Goal: Task Accomplishment & Management: Use online tool/utility

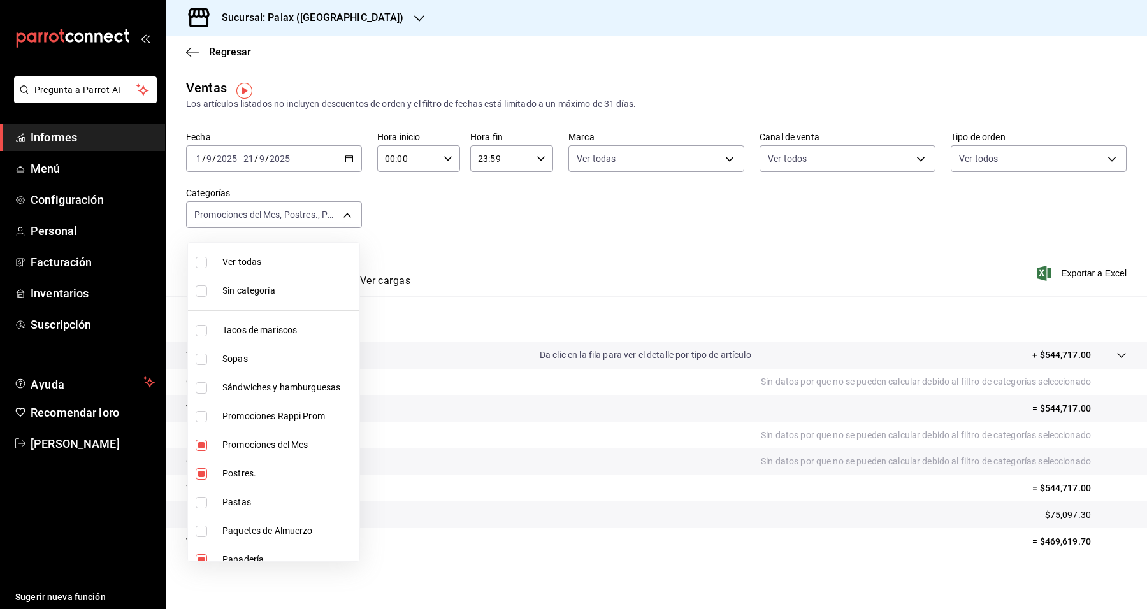
scroll to position [756, 0]
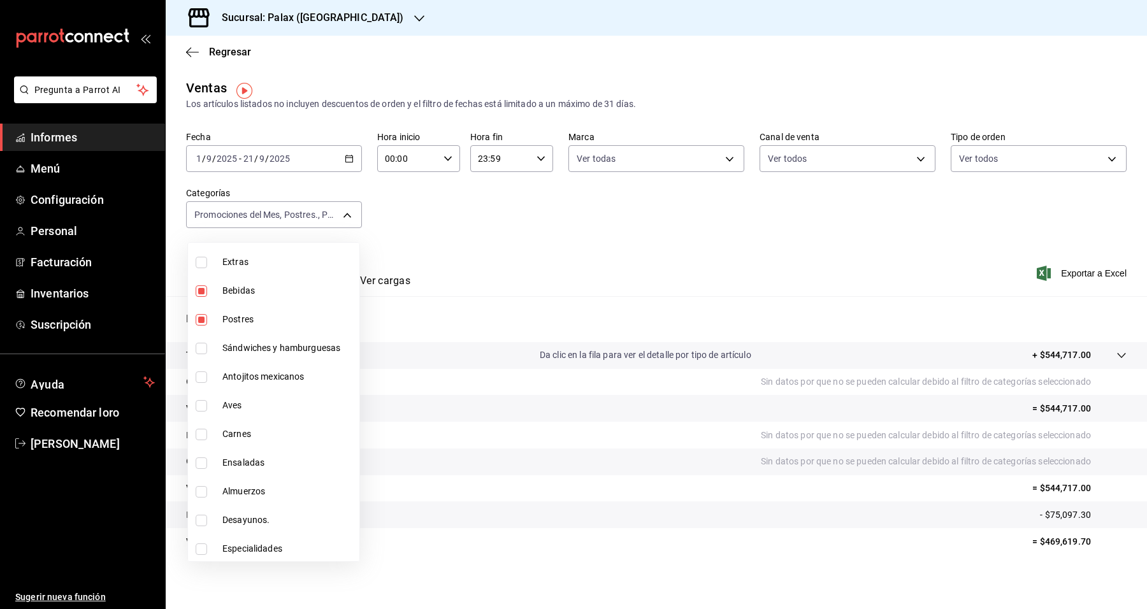
click at [276, 509] on li "Desayunos." at bounding box center [273, 520] width 171 height 29
type input "e3a7d4a2-e7c5-4f8c-a0a8-f604c2e2d742,5f074bd3-619d-4e10-94fa-620713841d38,90d14…"
checkbox input "true"
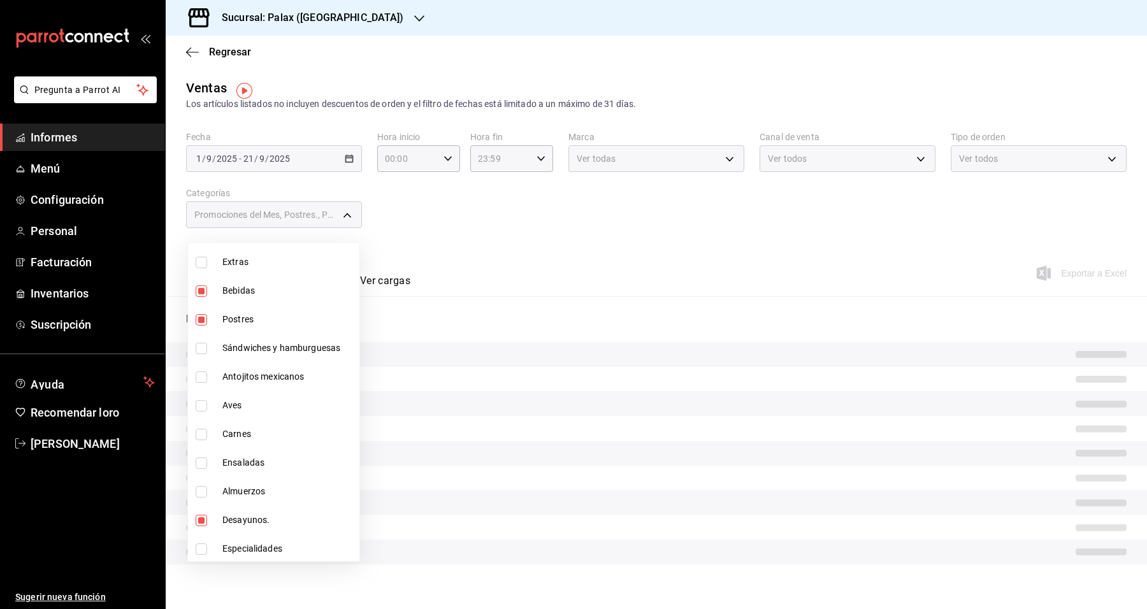
click at [277, 509] on li "Desayunos." at bounding box center [273, 520] width 171 height 29
type input "e3a7d4a2-e7c5-4f8c-a0a8-f604c2e2d742,5f074bd3-619d-4e10-94fa-620713841d38,90d14…"
checkbox input "false"
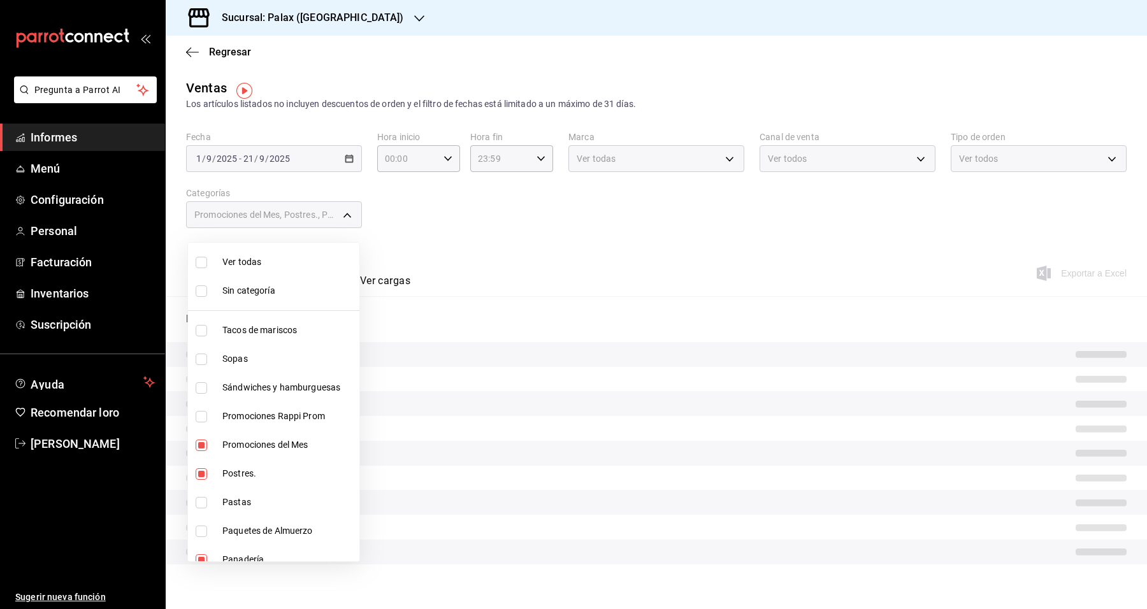
click at [517, 240] on div at bounding box center [573, 304] width 1147 height 609
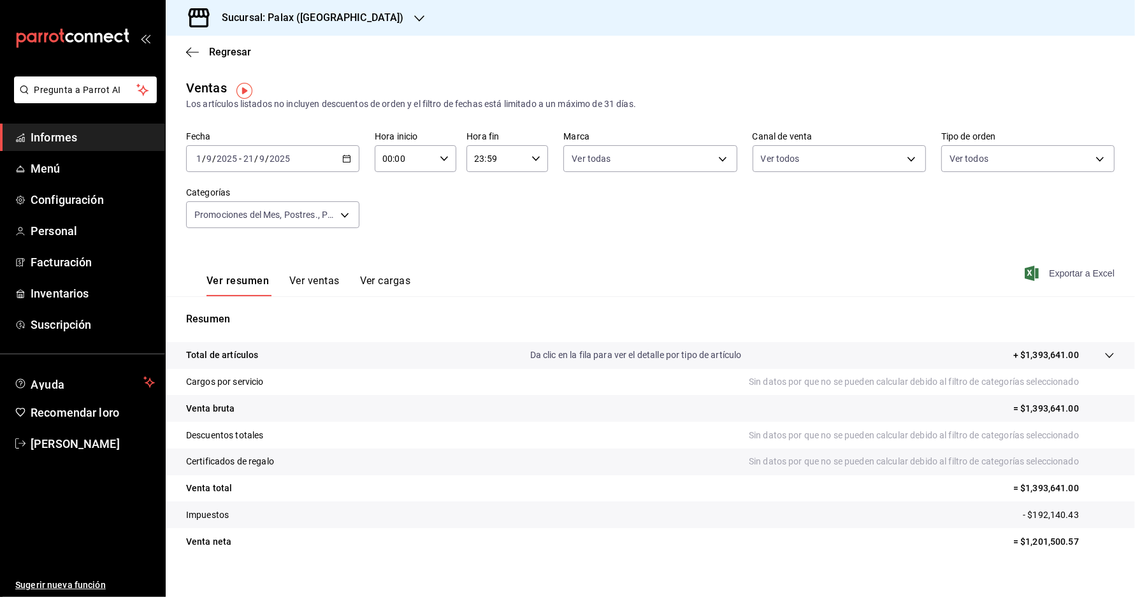
click at [1065, 277] on font "Exportar a Excel" at bounding box center [1082, 273] width 66 height 10
click at [538, 360] on font "Da clic en la fila para ver el detalle por tipo de artículo" at bounding box center [636, 355] width 212 height 10
